Goal: Check status: Check status

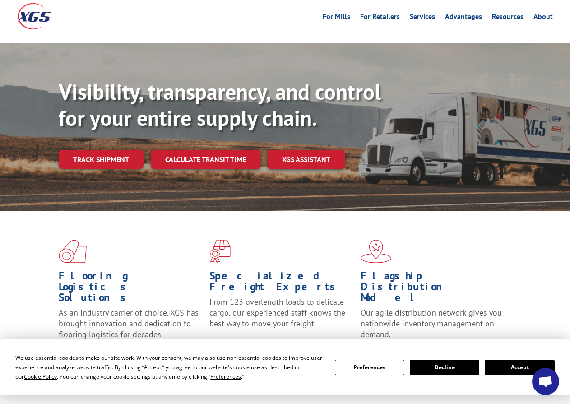
scroll to position [90, 0]
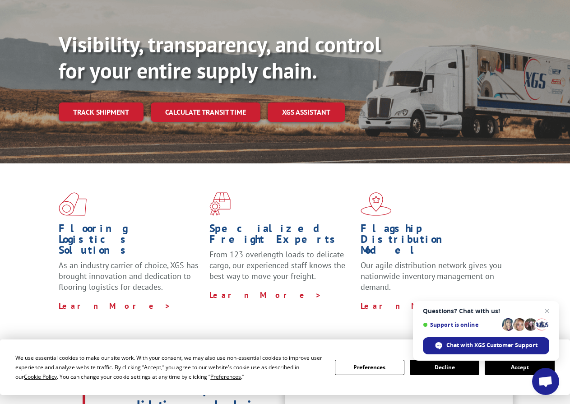
click at [509, 368] on button "Accept" at bounding box center [519, 367] width 69 height 15
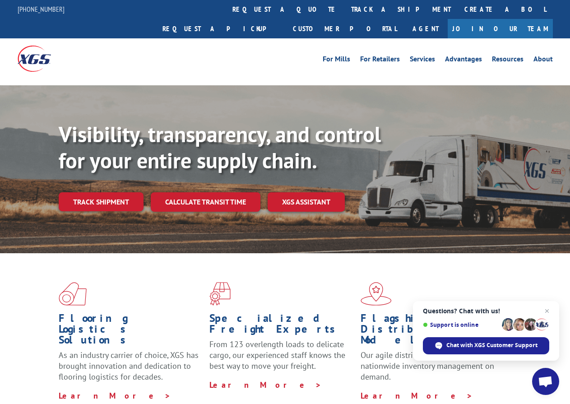
scroll to position [0, 0]
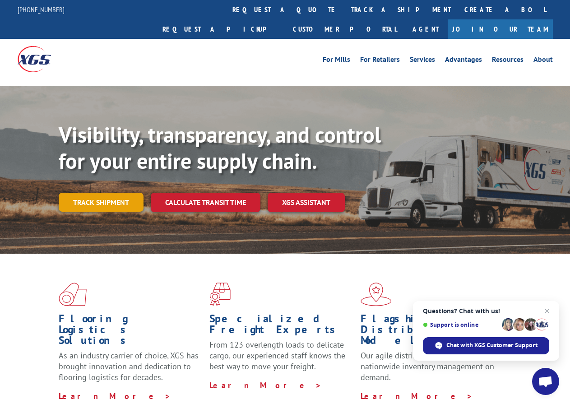
click at [111, 193] on link "Track shipment" at bounding box center [101, 202] width 85 height 19
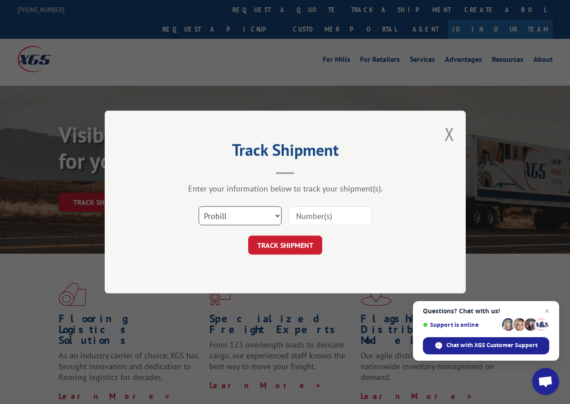
click at [275, 213] on select "Select category... Probill BOL PO" at bounding box center [240, 215] width 83 height 19
click at [199, 206] on select "Select category... Probill BOL PO" at bounding box center [240, 215] width 83 height 19
click at [147, 249] on div "Track Shipment Enter your information below to track your shipment(s). Select c…" at bounding box center [285, 202] width 361 height 183
click at [292, 244] on button "TRACK SHIPMENT" at bounding box center [285, 245] width 74 height 19
type input "2836236"
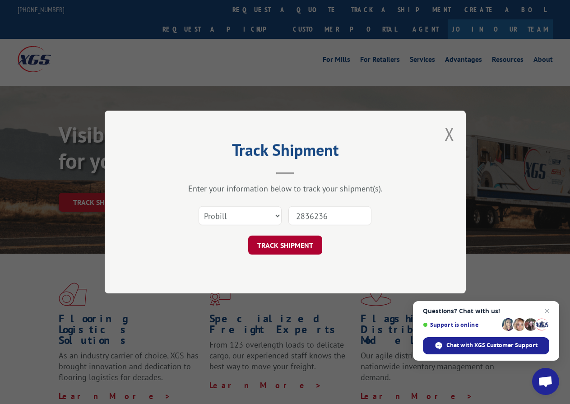
click at [297, 241] on button "TRACK SHIPMENT" at bounding box center [285, 245] width 74 height 19
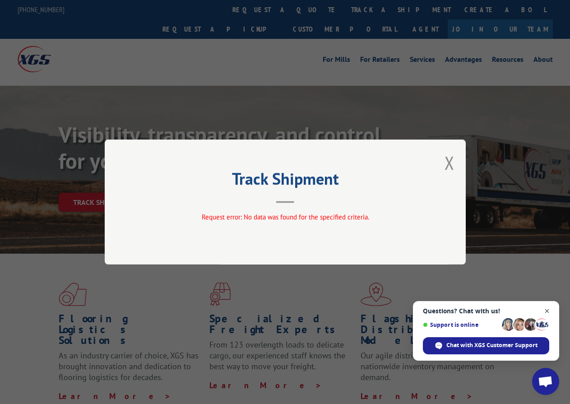
click at [544, 311] on span "Open chat" at bounding box center [546, 310] width 11 height 11
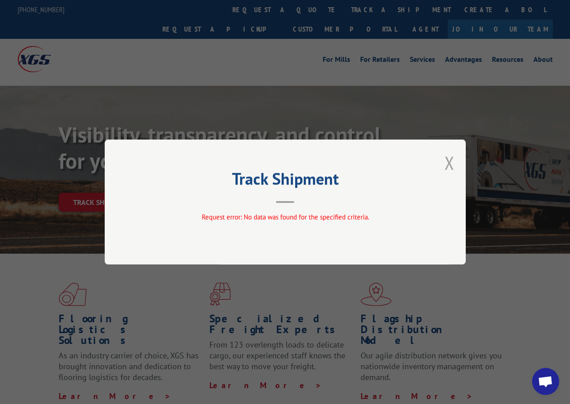
click at [448, 160] on button "Close modal" at bounding box center [449, 163] width 10 height 24
